Goal: Task Accomplishment & Management: Manage account settings

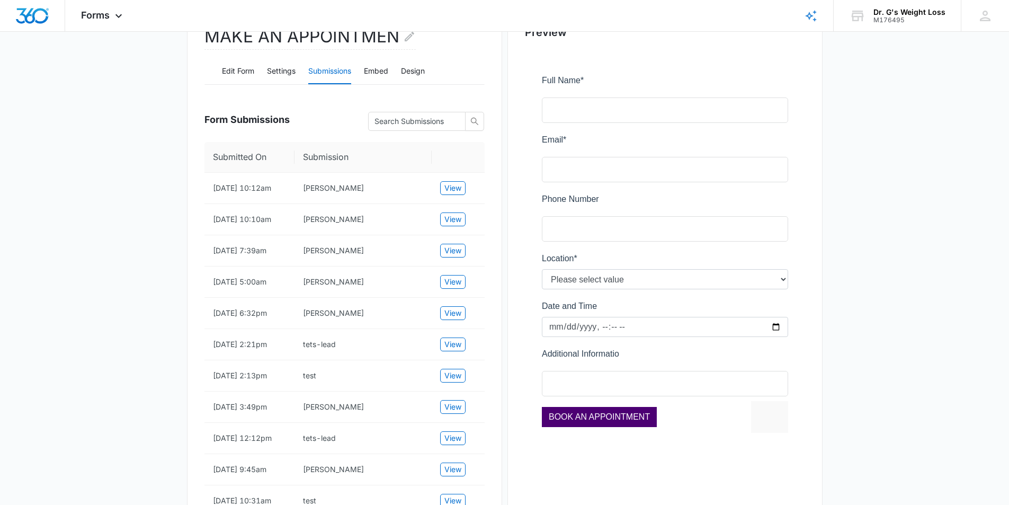
click at [97, 253] on main "Edit Form MAKE AN APPOINTMEN Edit Form Settings Submissions Embed Design Form S…" at bounding box center [504, 250] width 1009 height 610
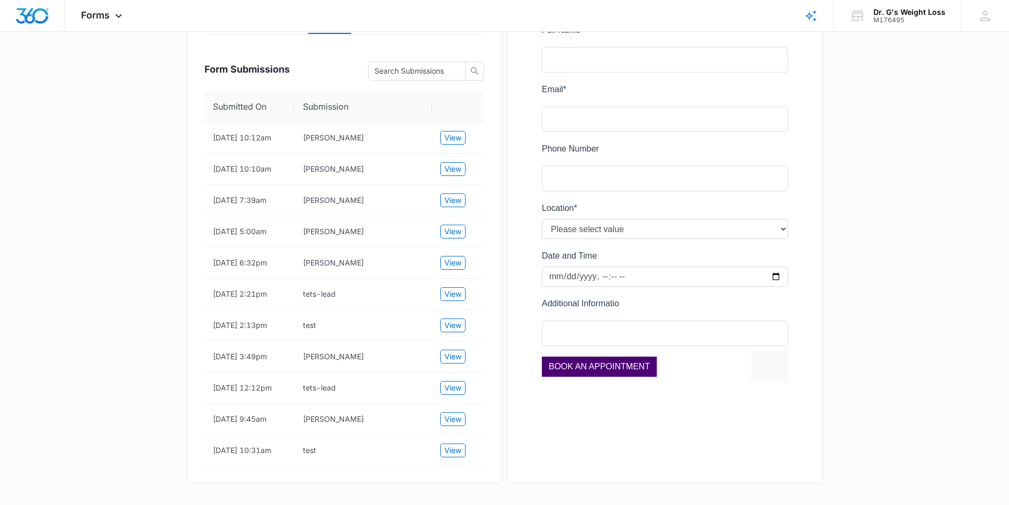
scroll to position [209, 0]
click at [348, 395] on td "tets-lead" at bounding box center [362, 387] width 137 height 31
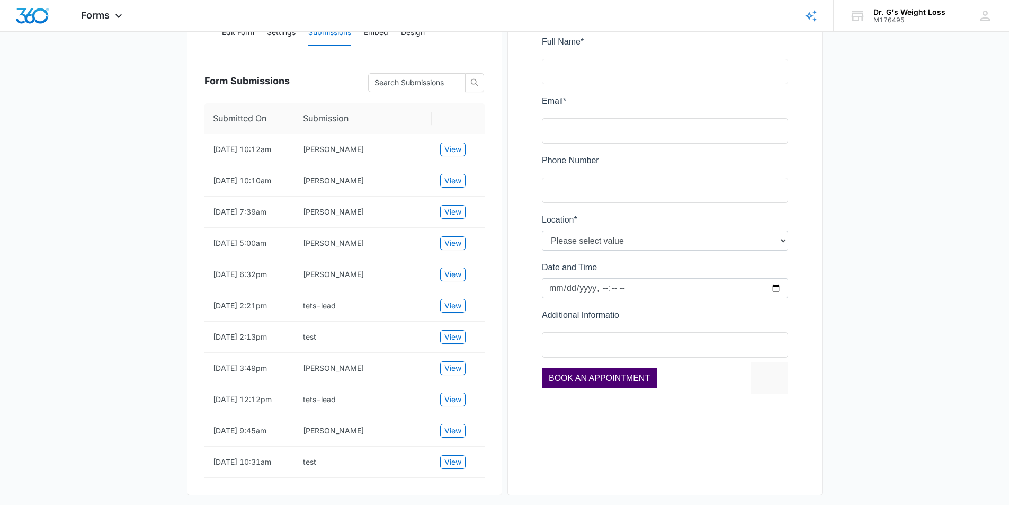
scroll to position [99, 0]
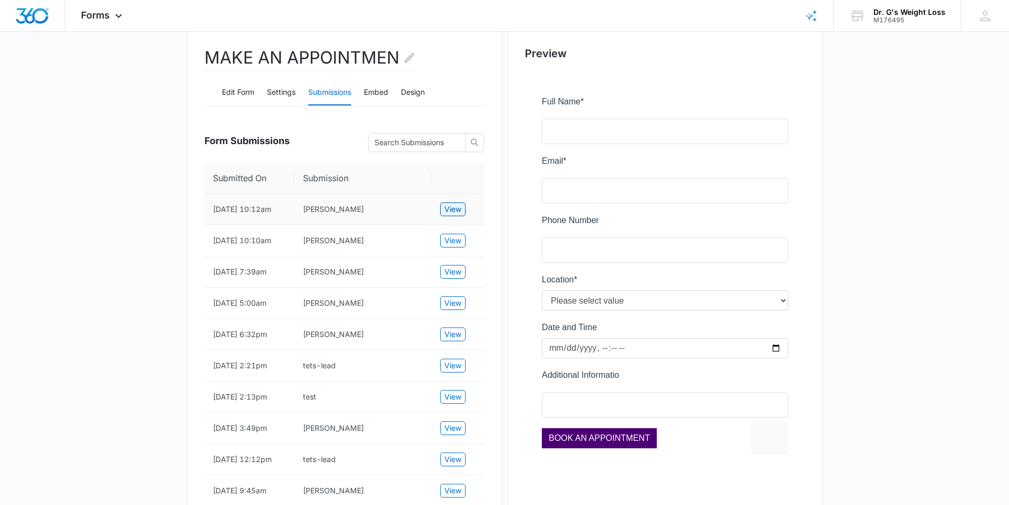
click at [455, 212] on span "View" at bounding box center [452, 209] width 17 height 12
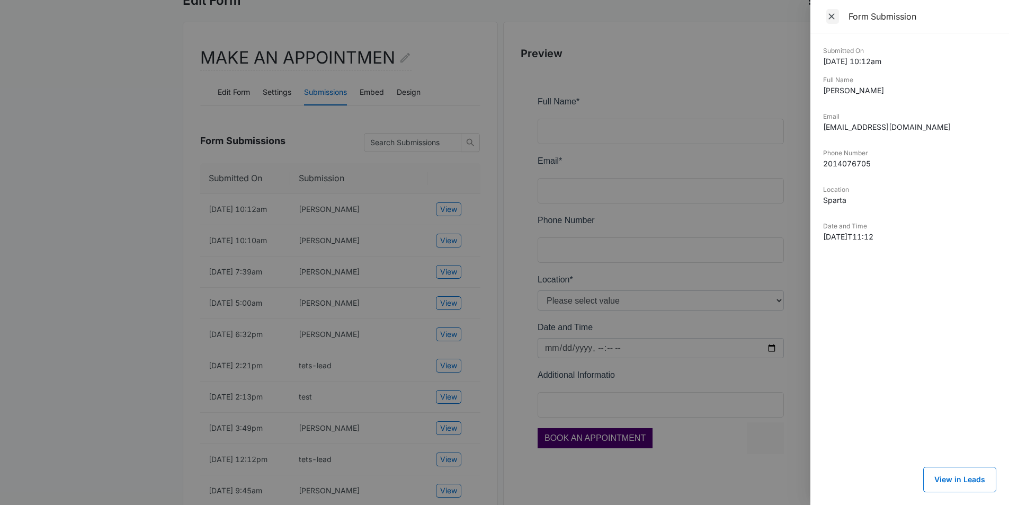
click at [831, 19] on icon "Close" at bounding box center [831, 16] width 11 height 11
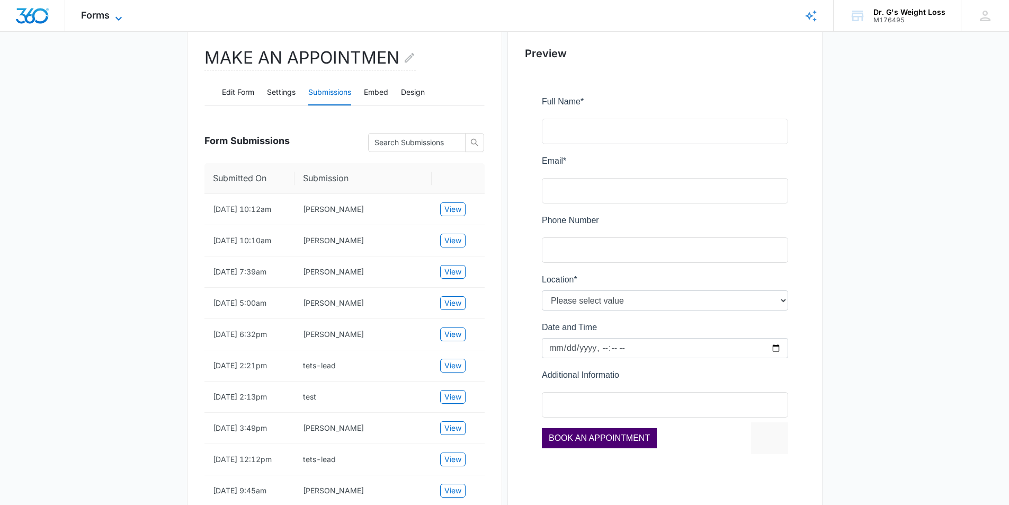
click at [114, 19] on icon at bounding box center [118, 18] width 13 height 13
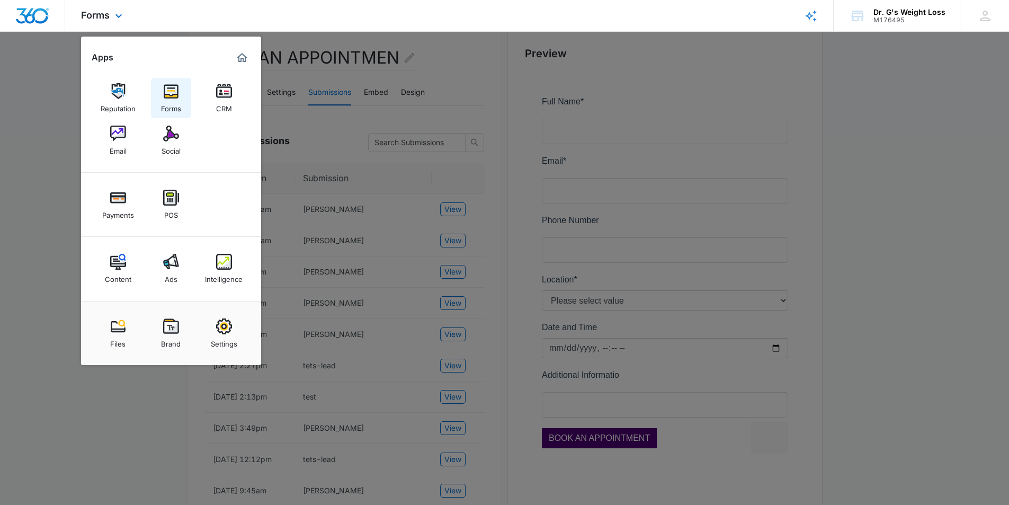
click at [169, 97] on img at bounding box center [171, 91] width 16 height 16
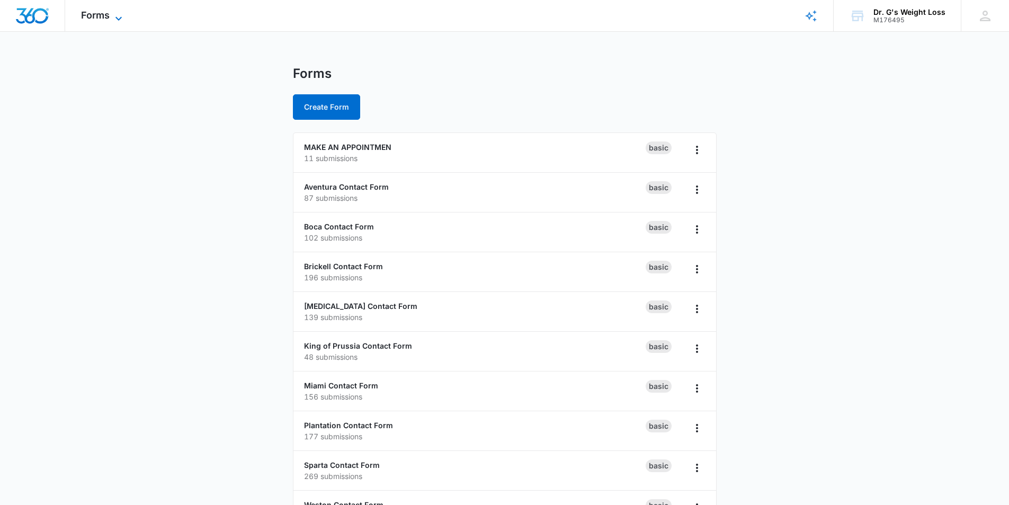
click at [102, 14] on span "Forms" at bounding box center [95, 15] width 29 height 11
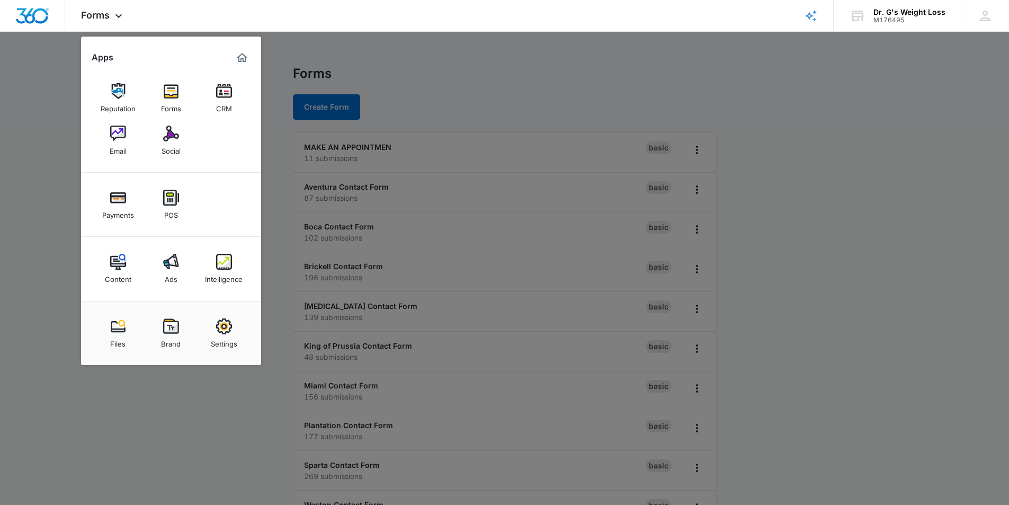
click at [797, 334] on div at bounding box center [504, 252] width 1009 height 505
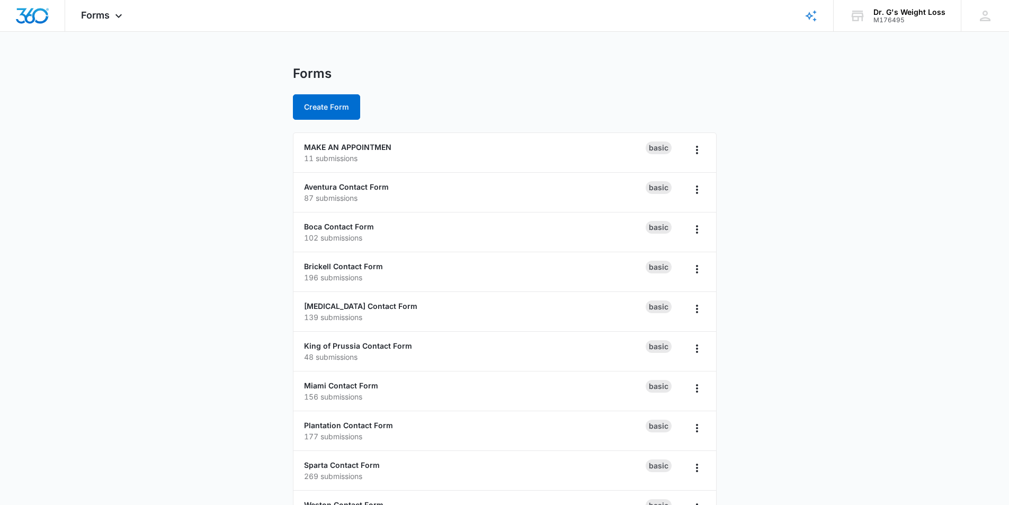
click at [797, 334] on main "Forms Create Form MAKE AN APPOINTMEN 11 submissions Basic Aventura Contact Form…" at bounding box center [504, 384] width 1009 height 636
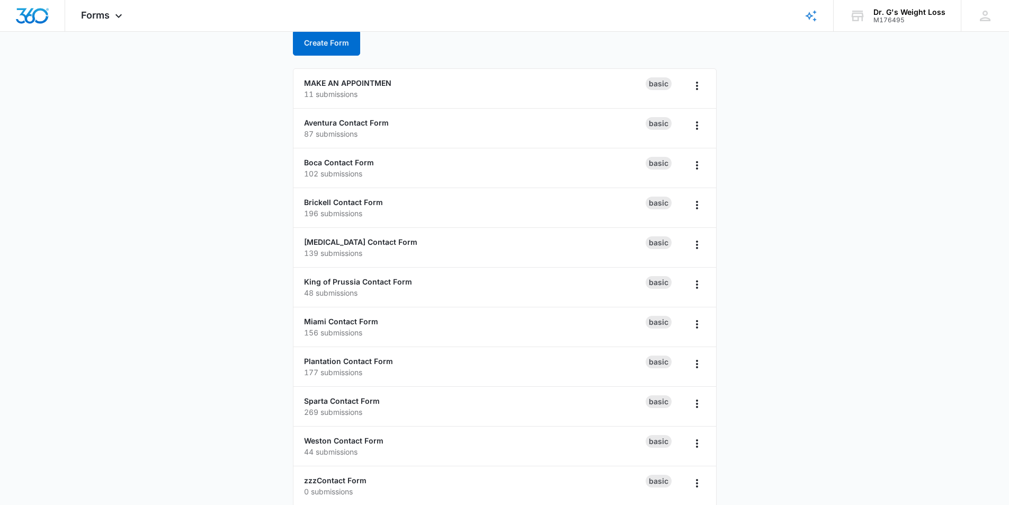
scroll to position [67, 0]
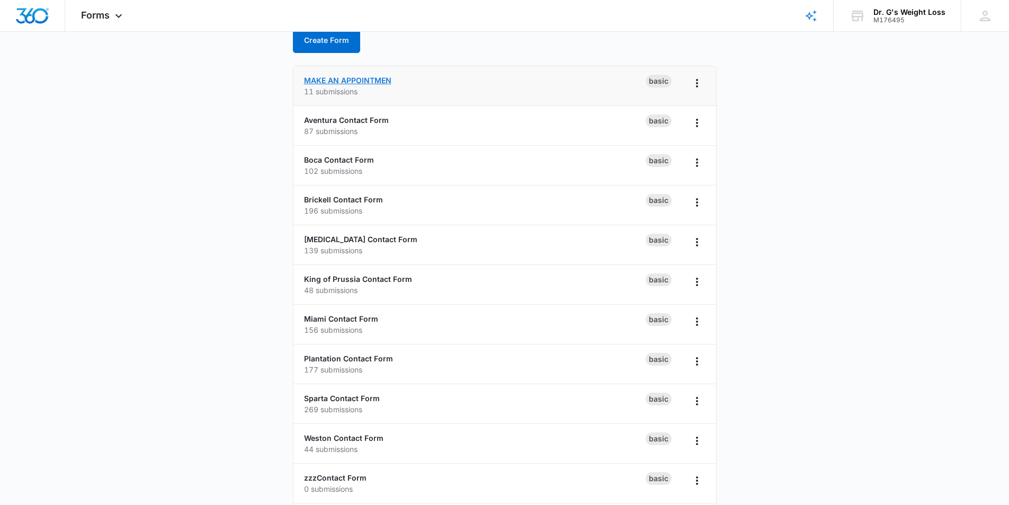
click at [367, 77] on link "MAKE AN APPOINTMEN" at bounding box center [347, 80] width 87 height 9
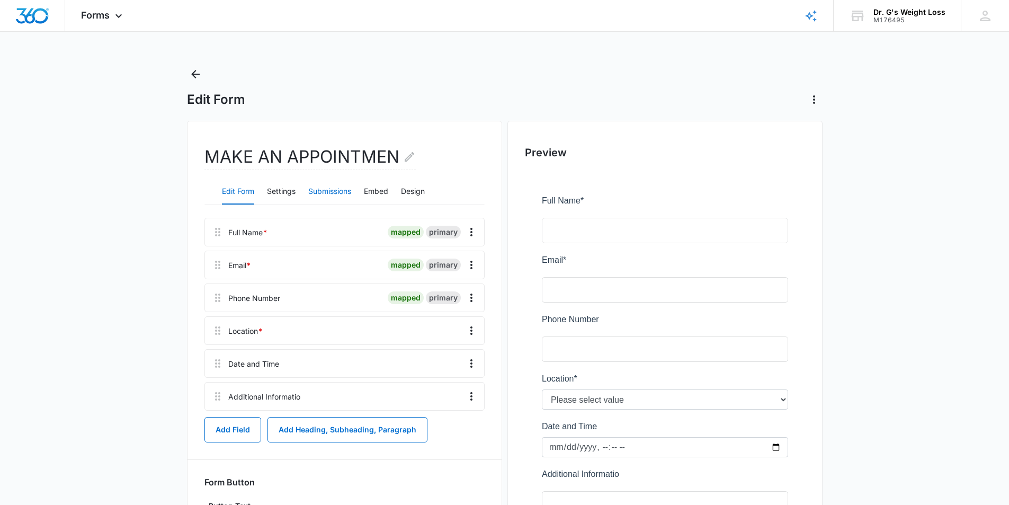
click at [341, 192] on button "Submissions" at bounding box center [329, 191] width 43 height 25
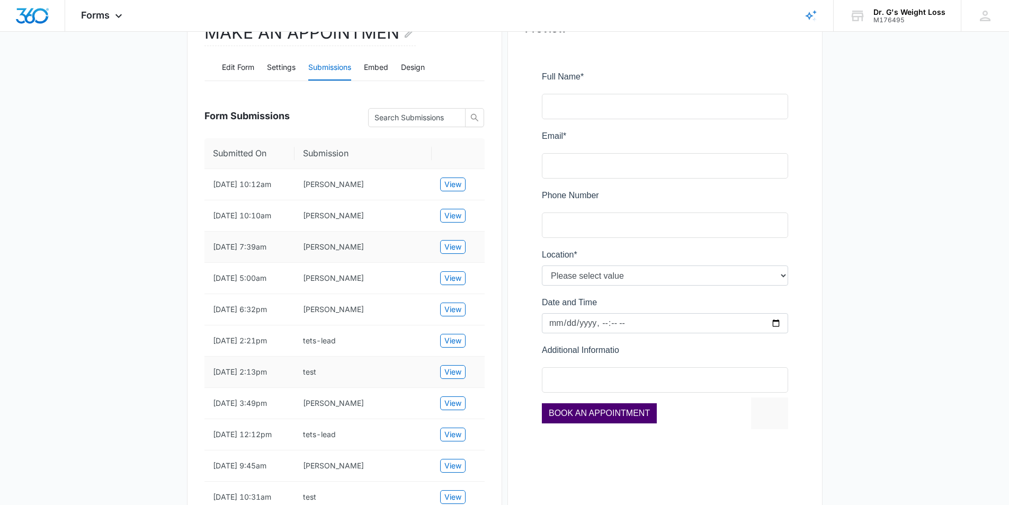
scroll to position [129, 0]
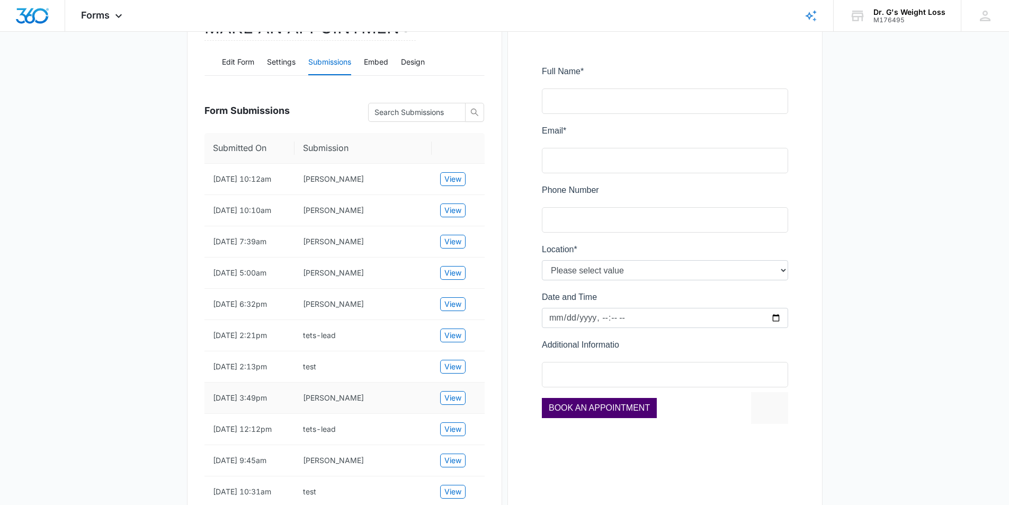
click at [334, 414] on td "[PERSON_NAME]" at bounding box center [362, 397] width 137 height 31
click at [459, 404] on span "View" at bounding box center [452, 398] width 17 height 12
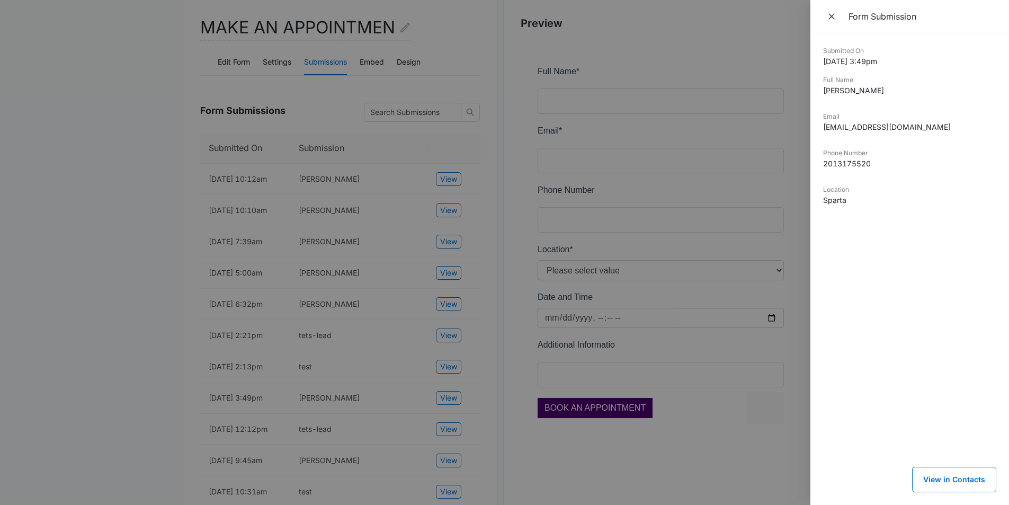
click at [97, 324] on div at bounding box center [504, 252] width 1009 height 505
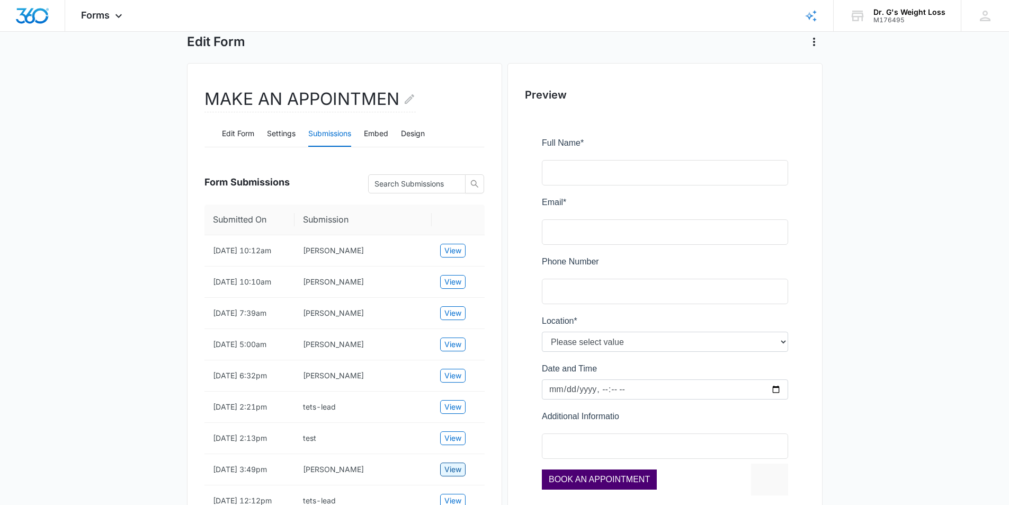
scroll to position [0, 0]
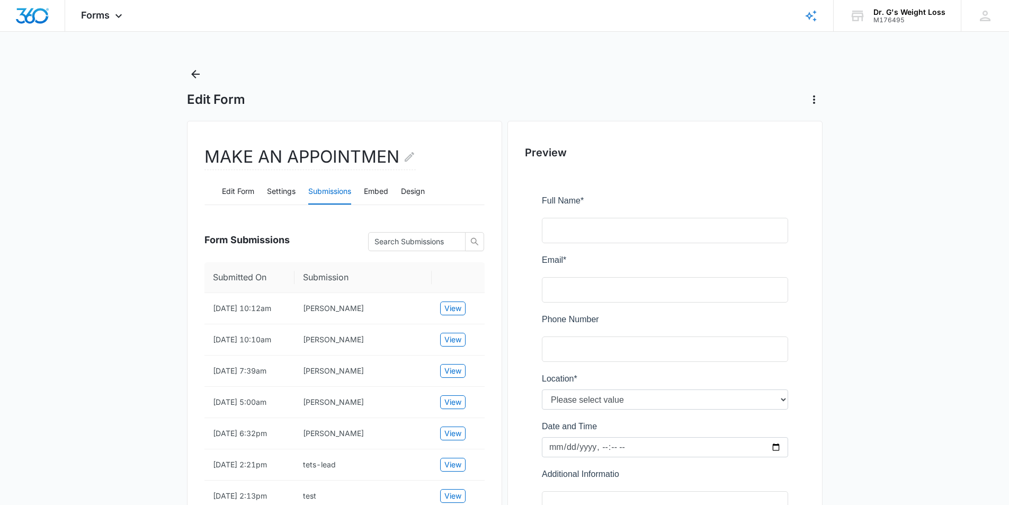
click at [130, 291] on main "Edit Form MAKE AN APPOINTMEN Edit Form Settings Submissions Embed Design Form S…" at bounding box center [504, 371] width 1009 height 610
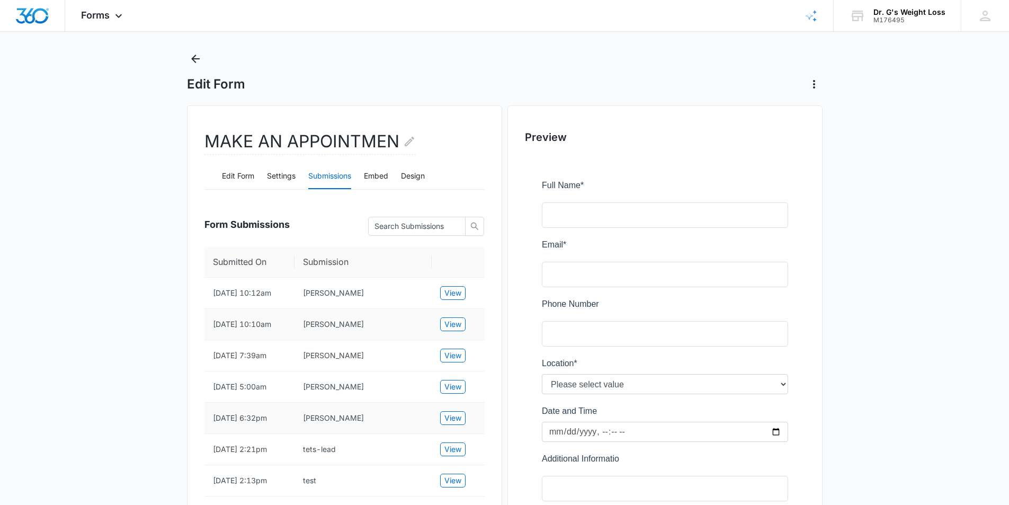
scroll to position [14, 0]
click at [458, 331] on span "View" at bounding box center [452, 325] width 17 height 12
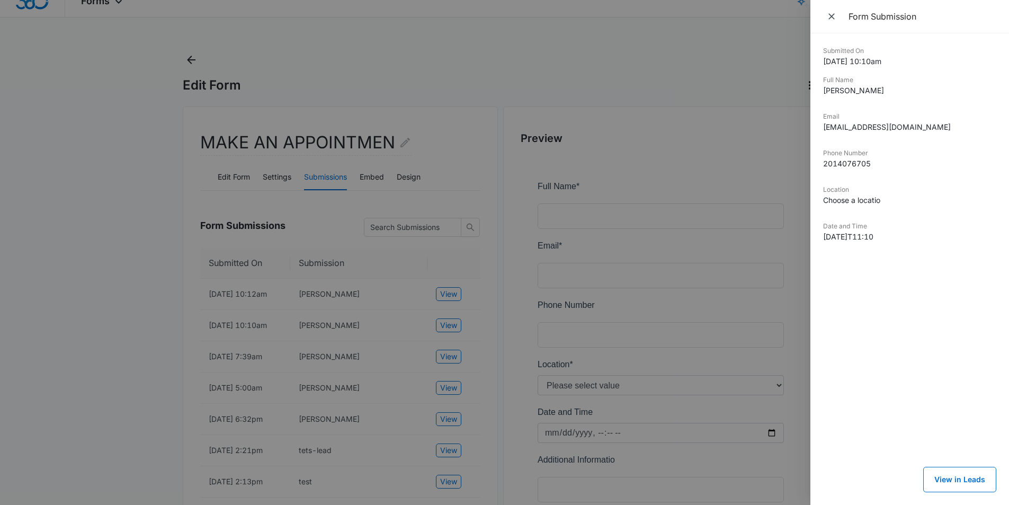
click at [52, 196] on div at bounding box center [504, 252] width 1009 height 505
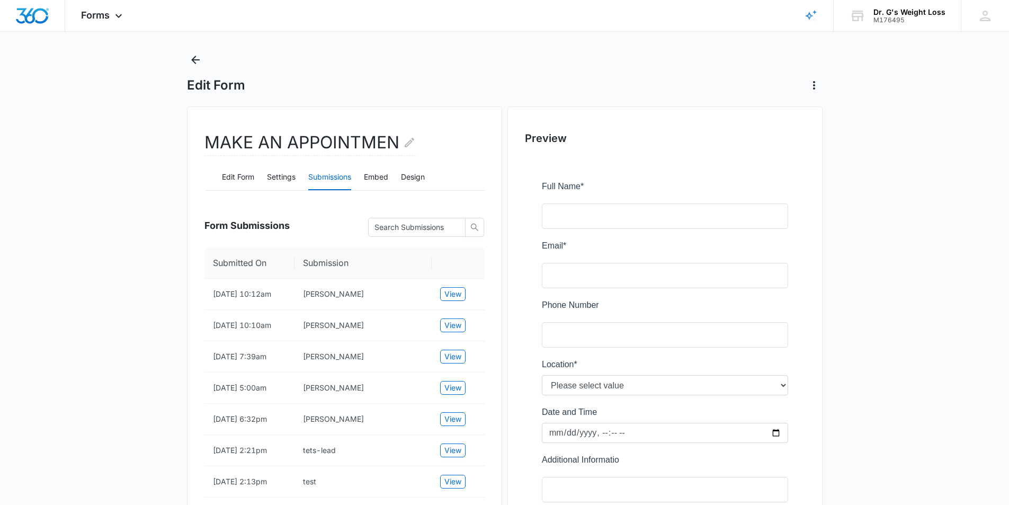
click at [102, 322] on main "Edit Form MAKE AN APPOINTMEN Edit Form Settings Submissions Embed Design Form S…" at bounding box center [504, 356] width 1009 height 610
click at [692, 67] on div "Edit Form" at bounding box center [504, 72] width 635 height 42
click at [566, 69] on div "Edit Form" at bounding box center [504, 72] width 635 height 42
click at [863, 428] on main "Edit Form MAKE AN APPOINTMEN Edit Form Settings Submissions Embed Design Form S…" at bounding box center [504, 356] width 1009 height 610
click at [192, 66] on icon "Back" at bounding box center [195, 59] width 13 height 13
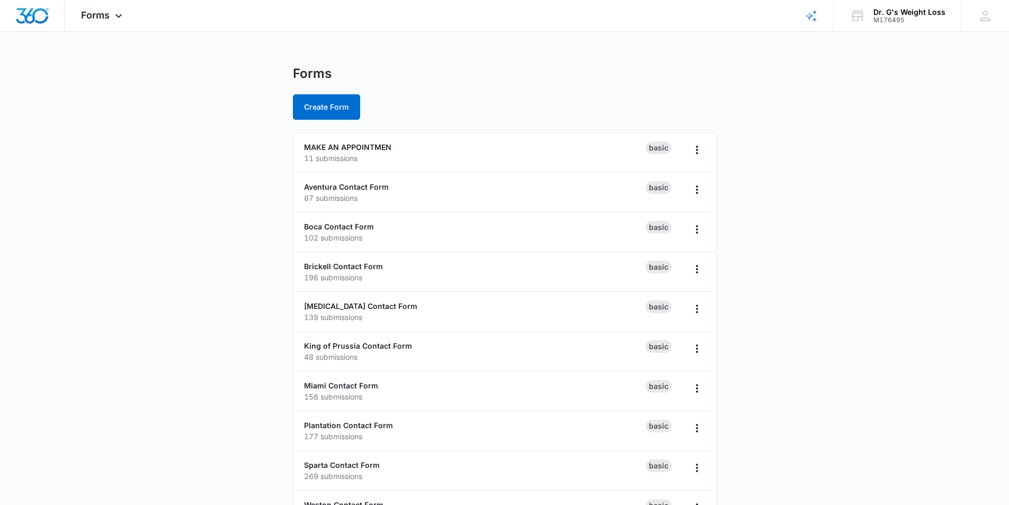
click at [179, 147] on main "Forms Create Form MAKE AN APPOINTMEN 11 submissions Basic Aventura Contact Form…" at bounding box center [504, 384] width 1009 height 636
click at [350, 267] on link "Brickell Contact Form" at bounding box center [343, 266] width 79 height 9
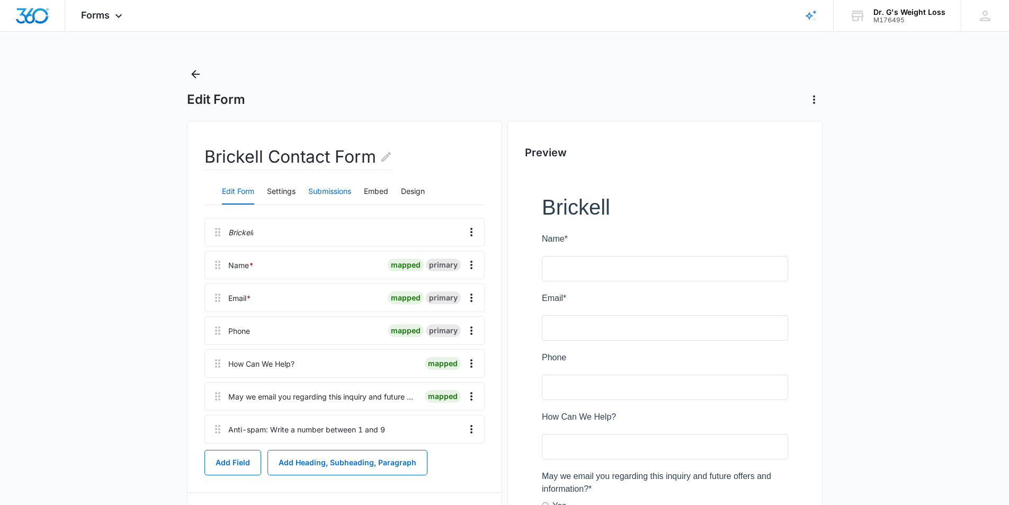
click at [339, 194] on button "Submissions" at bounding box center [329, 191] width 43 height 25
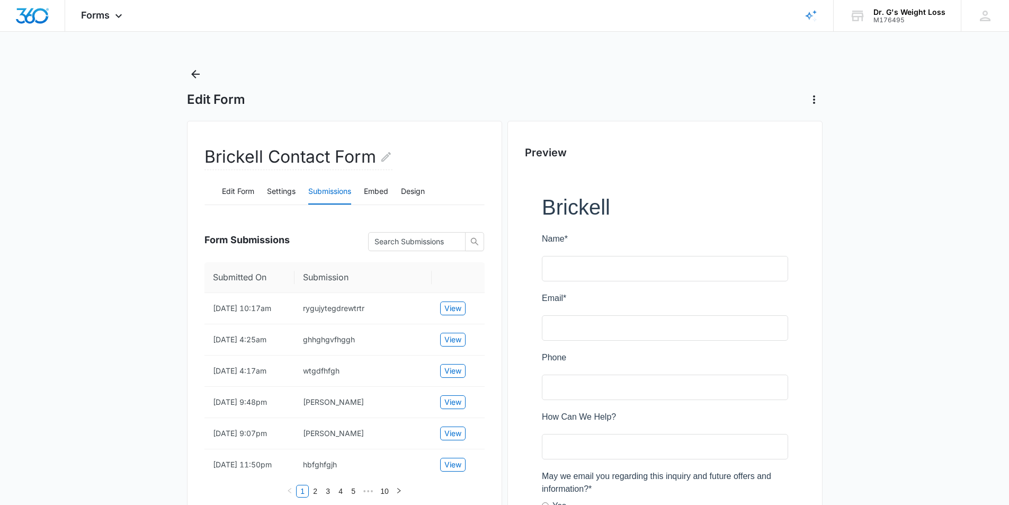
click at [490, 68] on div "Edit Form" at bounding box center [504, 87] width 635 height 42
click at [519, 71] on div "Edit Form" at bounding box center [504, 87] width 635 height 42
